Goal: Task Accomplishment & Management: Use online tool/utility

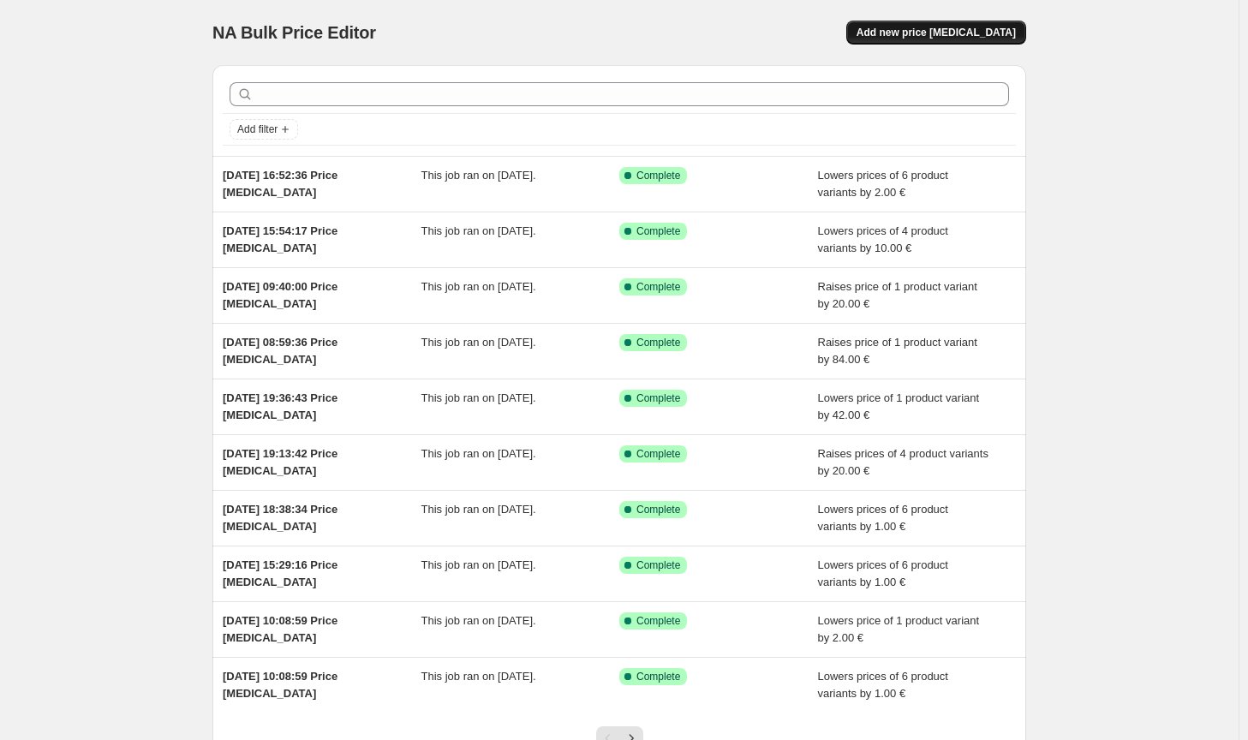
click at [970, 27] on span "Add new price [MEDICAL_DATA]" at bounding box center [936, 33] width 159 height 14
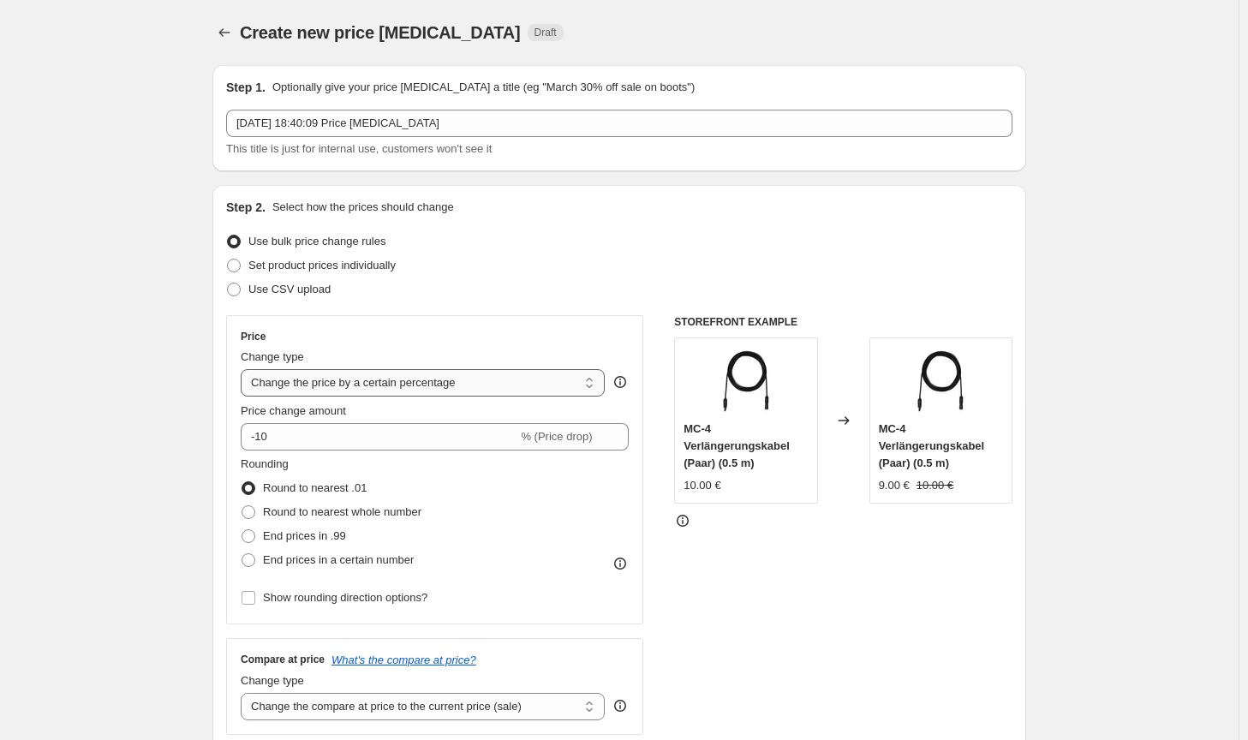
click at [456, 391] on select "Change the price to a certain amount Change the price by a certain amount Chang…" at bounding box center [423, 382] width 364 height 27
select select "by"
click at [244, 369] on select "Change the price to a certain amount Change the price by a certain amount Chang…" at bounding box center [423, 382] width 364 height 27
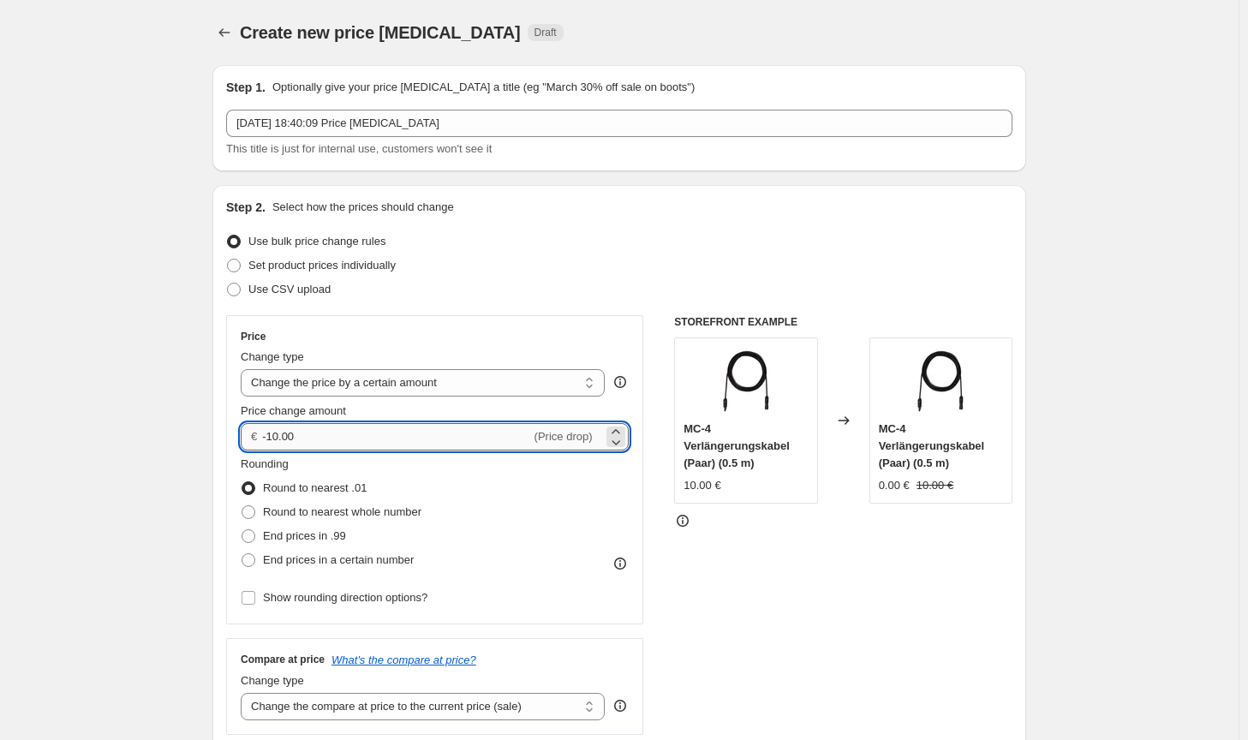
drag, startPoint x: 302, startPoint y: 438, endPoint x: 272, endPoint y: 434, distance: 30.2
click at [272, 434] on input "-10.00" at bounding box center [396, 436] width 268 height 27
type input "-3.00"
click at [338, 507] on span "Round to nearest whole number" at bounding box center [342, 511] width 158 height 13
click at [242, 506] on input "Round to nearest whole number" at bounding box center [242, 505] width 1 height 1
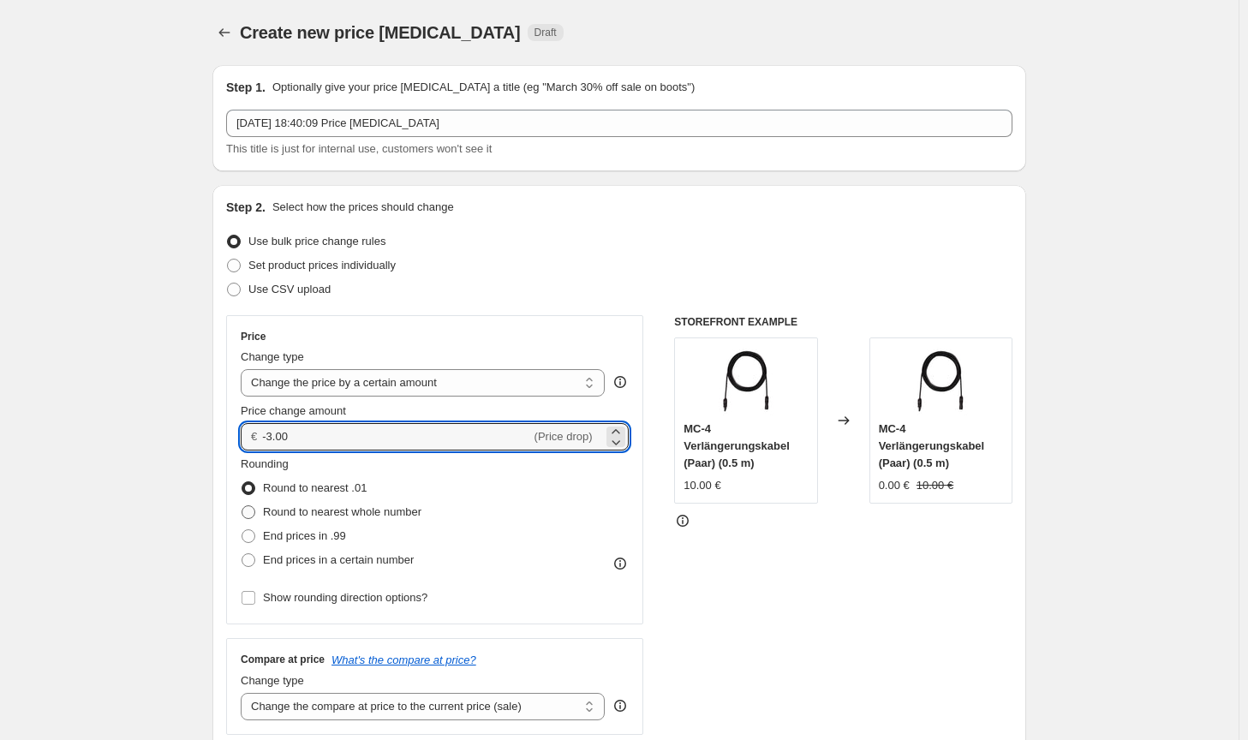
radio input "true"
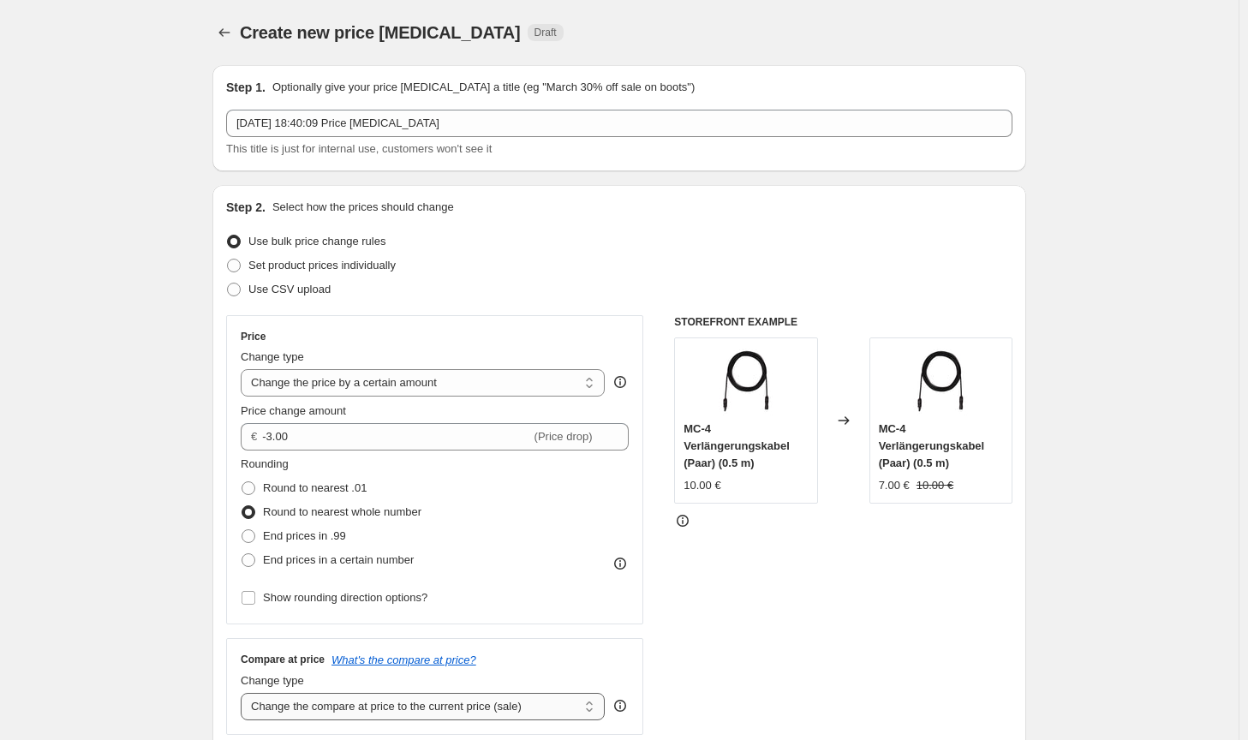
click at [475, 705] on select "Change the compare at price to the current price (sale) Change the compare at p…" at bounding box center [423, 706] width 364 height 27
select select "no_change"
click at [244, 693] on select "Change the compare at price to the current price (sale) Change the compare at p…" at bounding box center [423, 706] width 364 height 27
click at [933, 672] on div "STOREFRONT EXAMPLE MC-4 Verlängerungskabel (Paar) (0.5 m) 10.00 € Changed to MC…" at bounding box center [843, 525] width 338 height 420
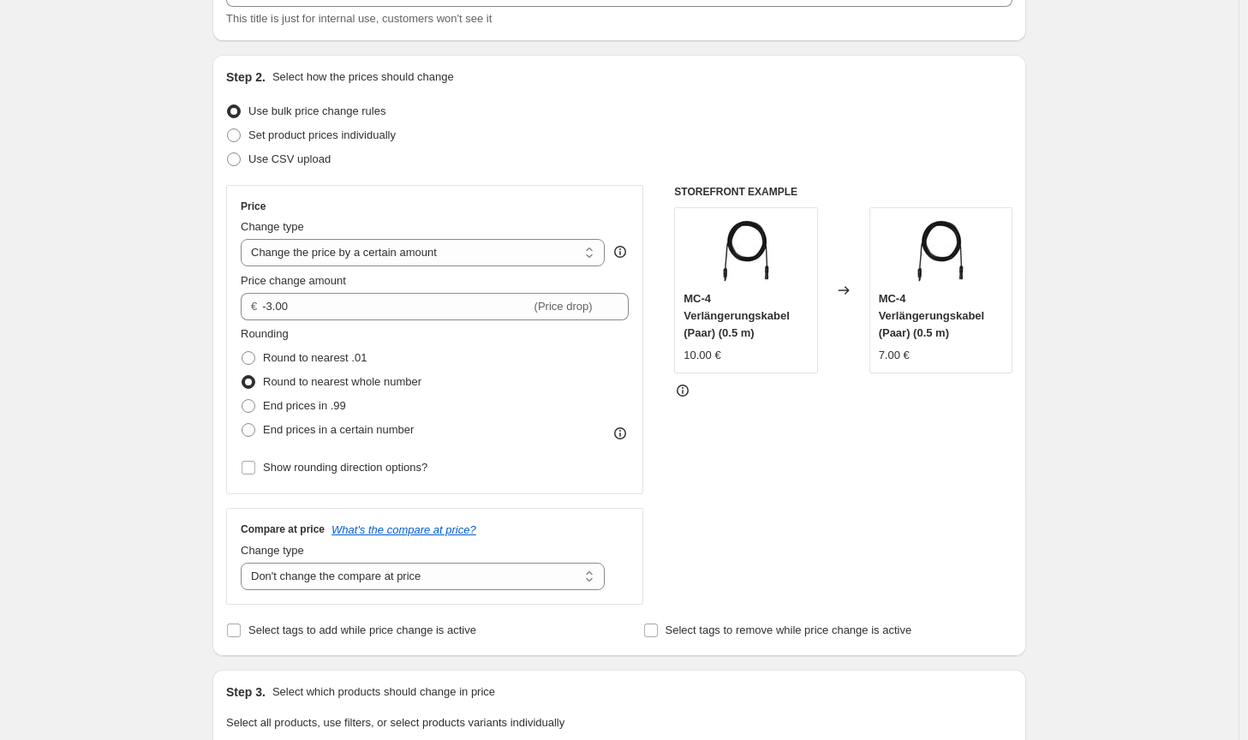
scroll to position [428, 0]
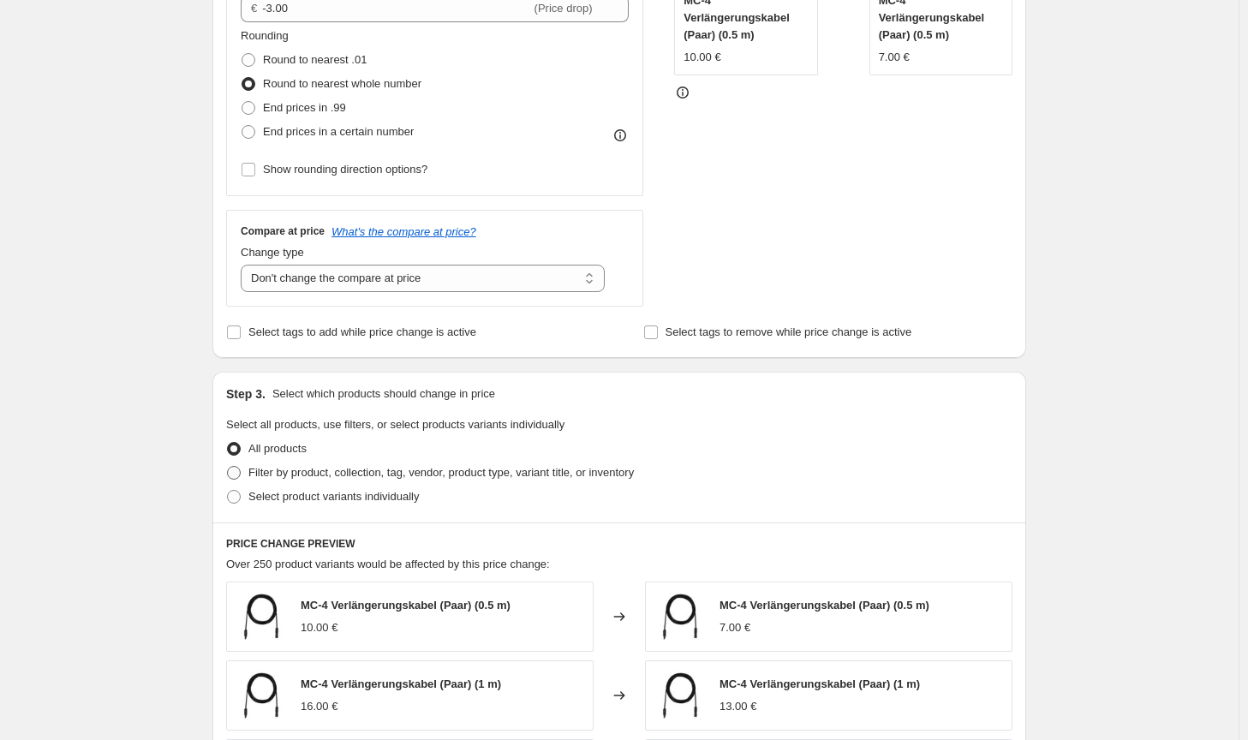
click at [520, 466] on span "Filter by product, collection, tag, vendor, product type, variant title, or inv…" at bounding box center [440, 472] width 385 height 13
click at [228, 466] on input "Filter by product, collection, tag, vendor, product type, variant title, or inv…" at bounding box center [227, 466] width 1 height 1
radio input "true"
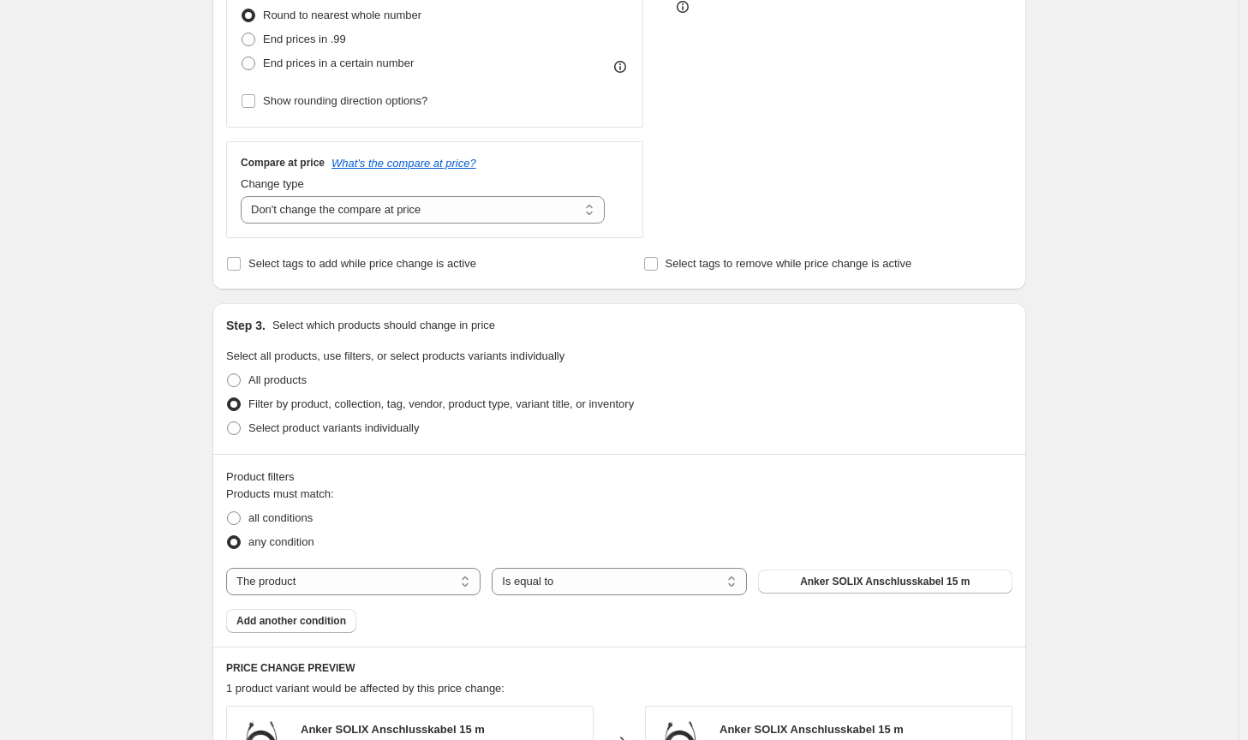
scroll to position [514, 0]
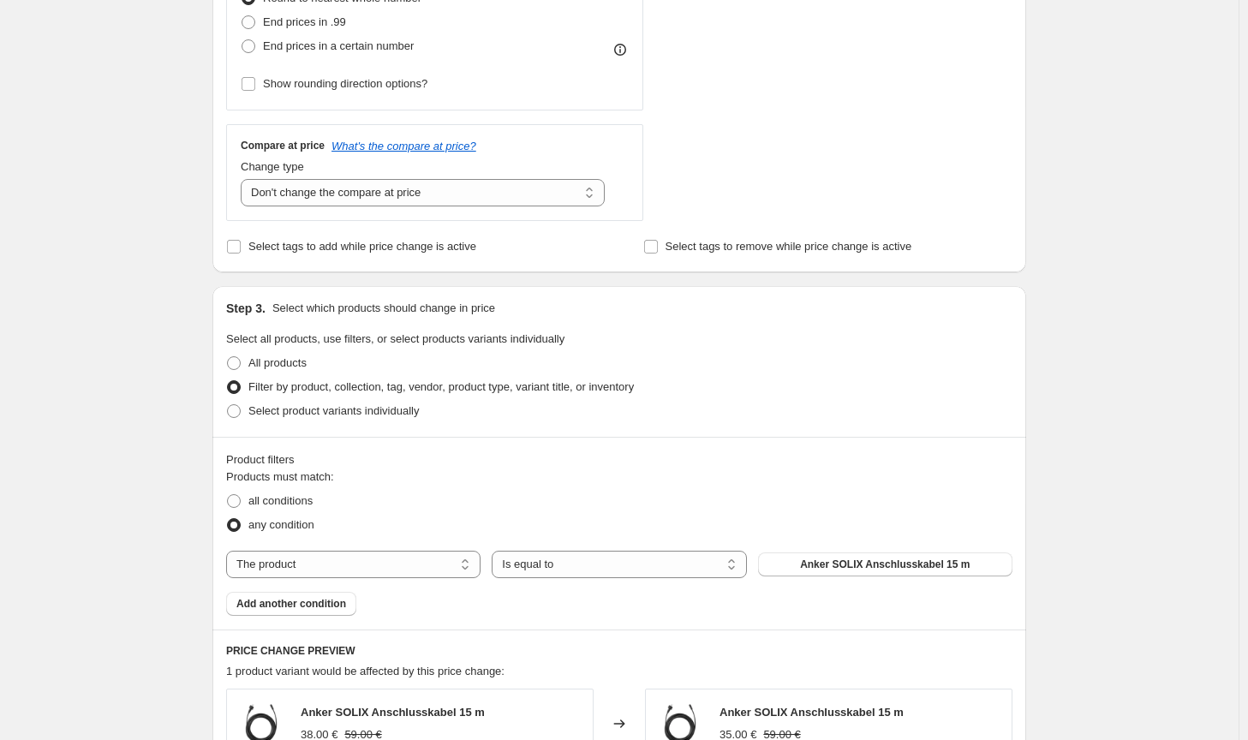
click at [820, 636] on div "PRICE CHANGE PREVIEW 1 product variant would be affected by this price change: …" at bounding box center [619, 720] width 814 height 181
click at [836, 565] on span "Anker SOLIX Anschlusskabel 15 m" at bounding box center [885, 565] width 170 height 14
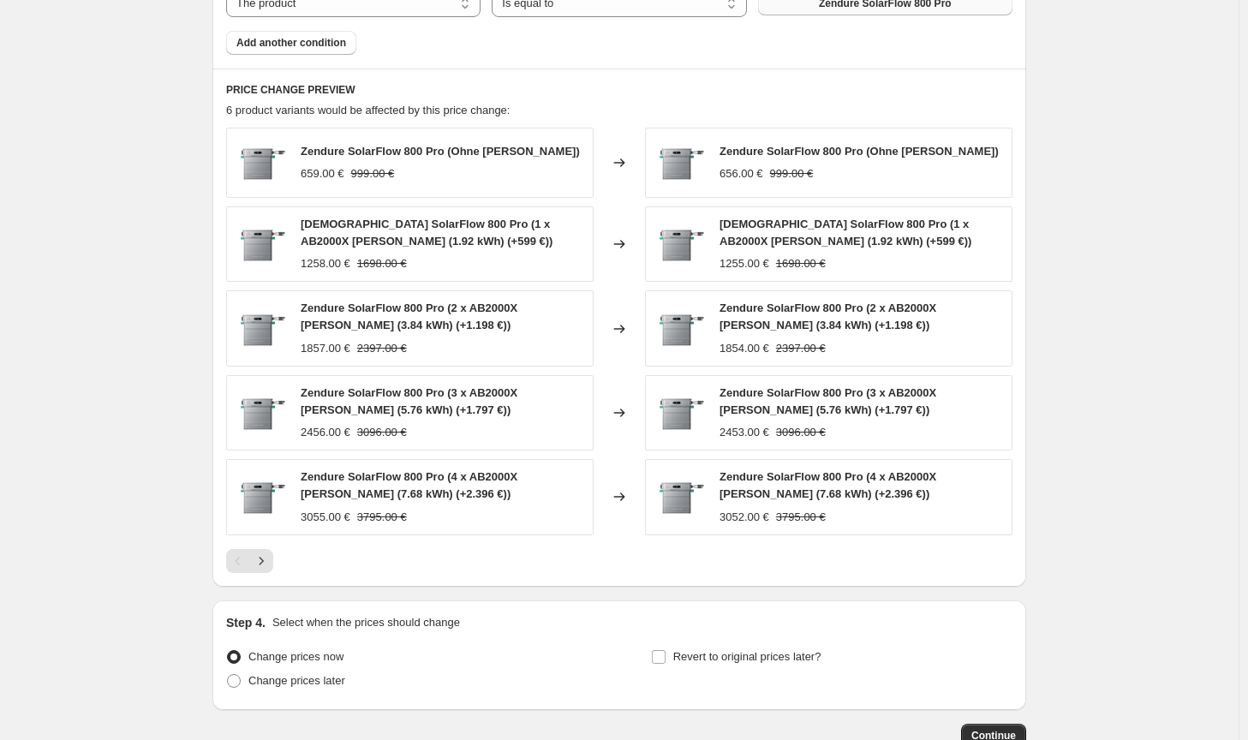
scroll to position [1186, 0]
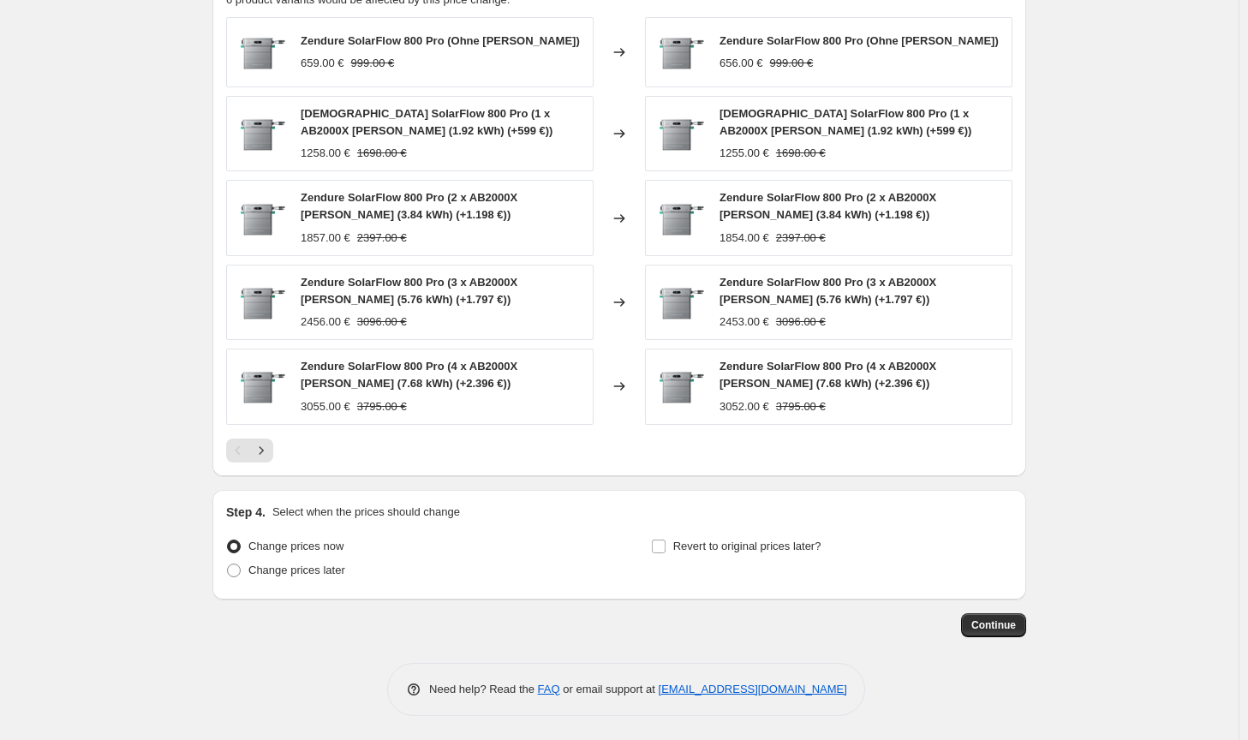
click at [965, 634] on div "Continue" at bounding box center [619, 625] width 814 height 24
click at [976, 631] on button "Continue" at bounding box center [993, 625] width 65 height 24
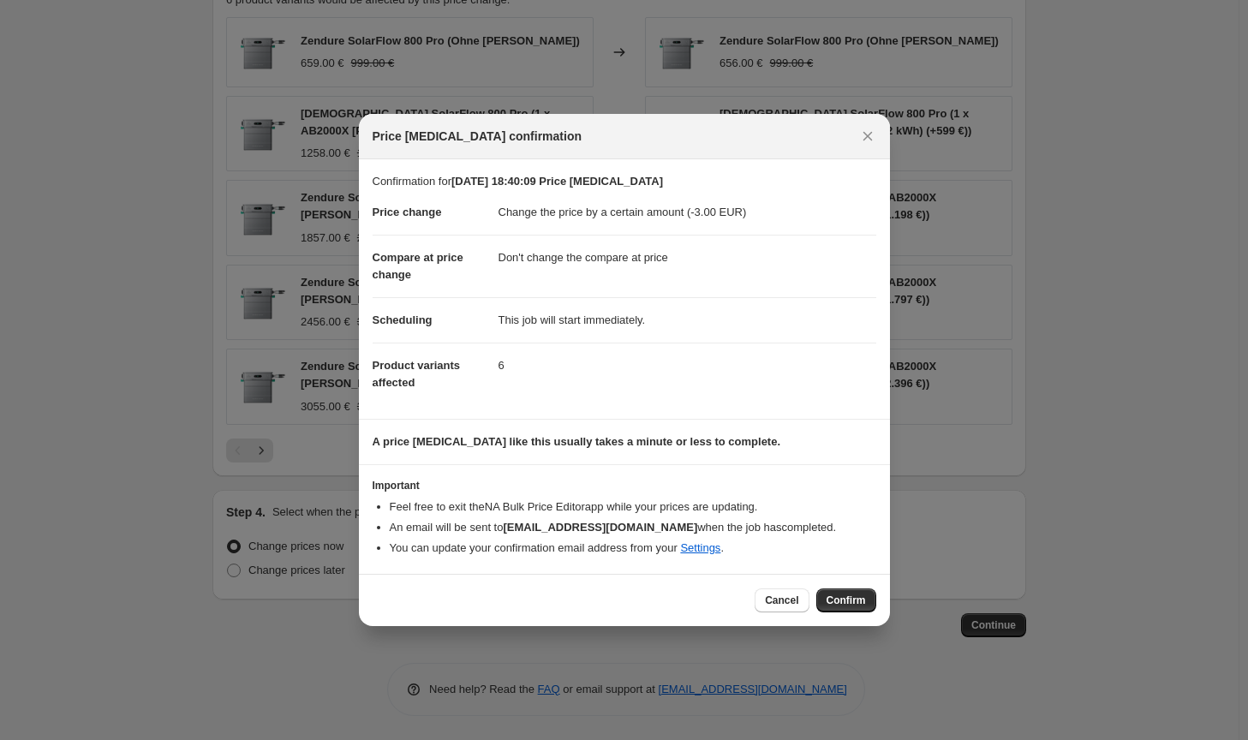
click at [867, 612] on div "Cancel Confirm" at bounding box center [624, 600] width 531 height 52
click at [865, 610] on button "Confirm" at bounding box center [846, 601] width 60 height 24
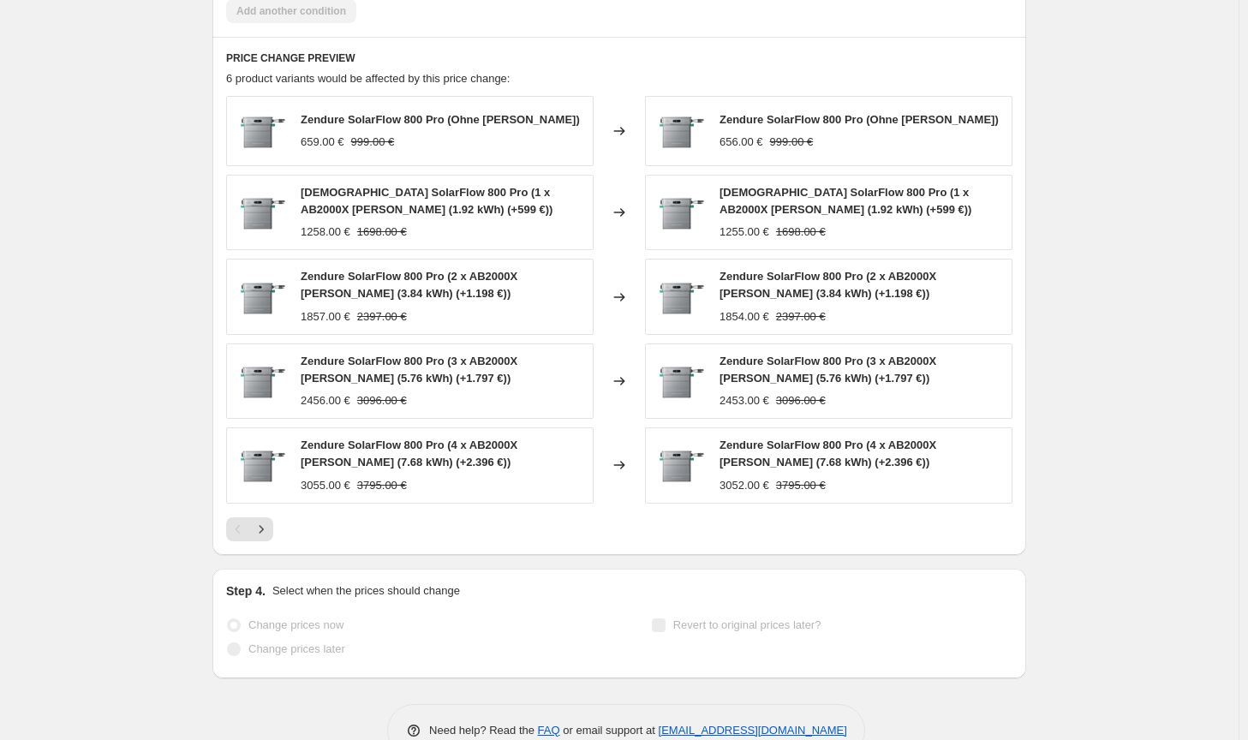
select select "by"
select select "no_change"
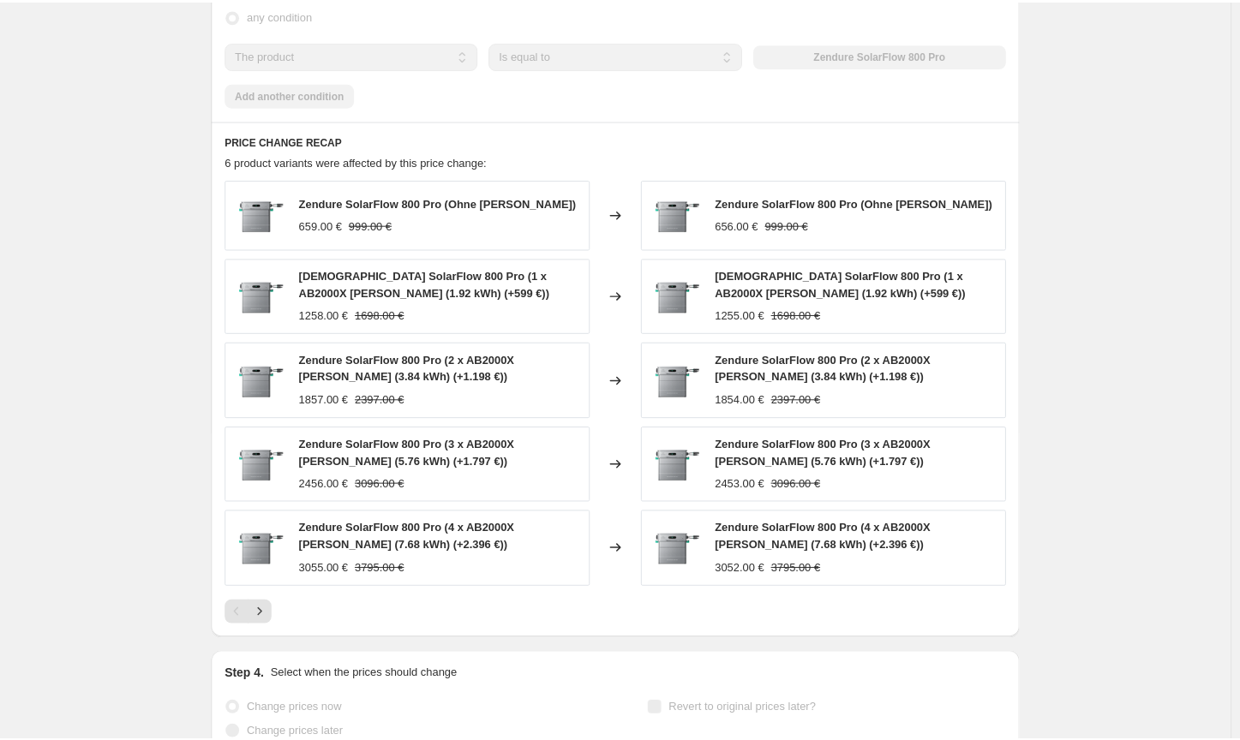
scroll to position [0, 0]
